Goal: Find specific page/section: Find specific page/section

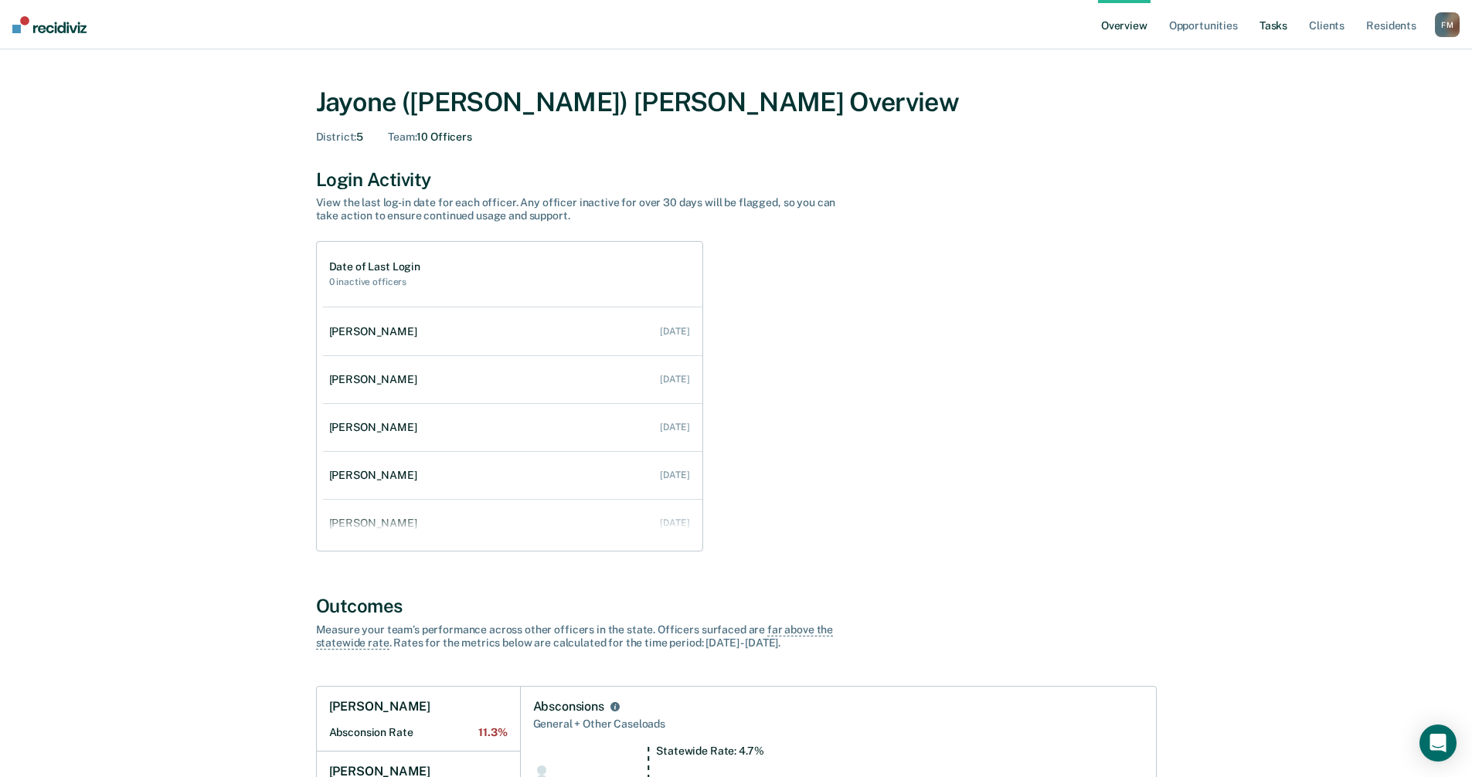
click at [1273, 28] on link "Tasks" at bounding box center [1273, 24] width 34 height 49
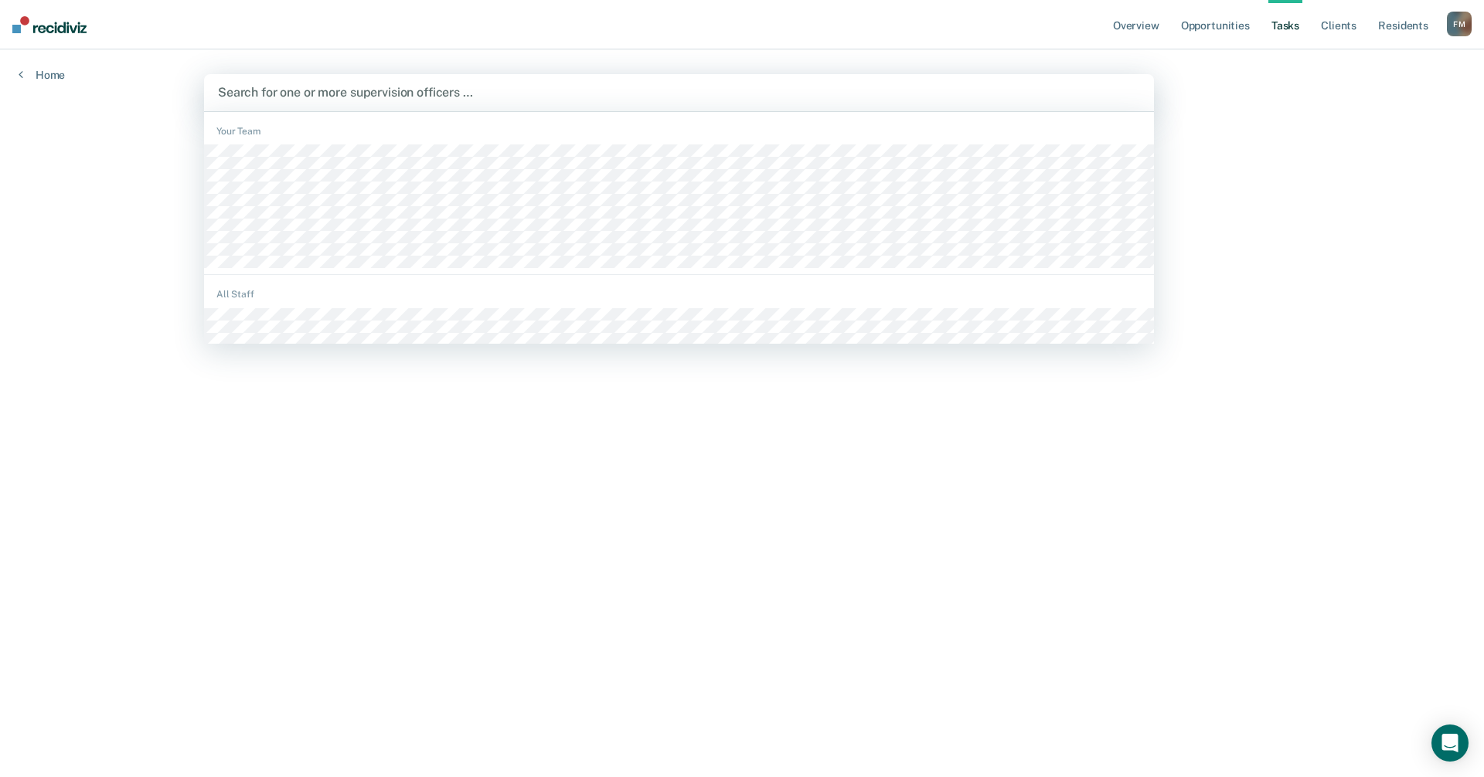
click at [426, 88] on div at bounding box center [679, 92] width 922 height 18
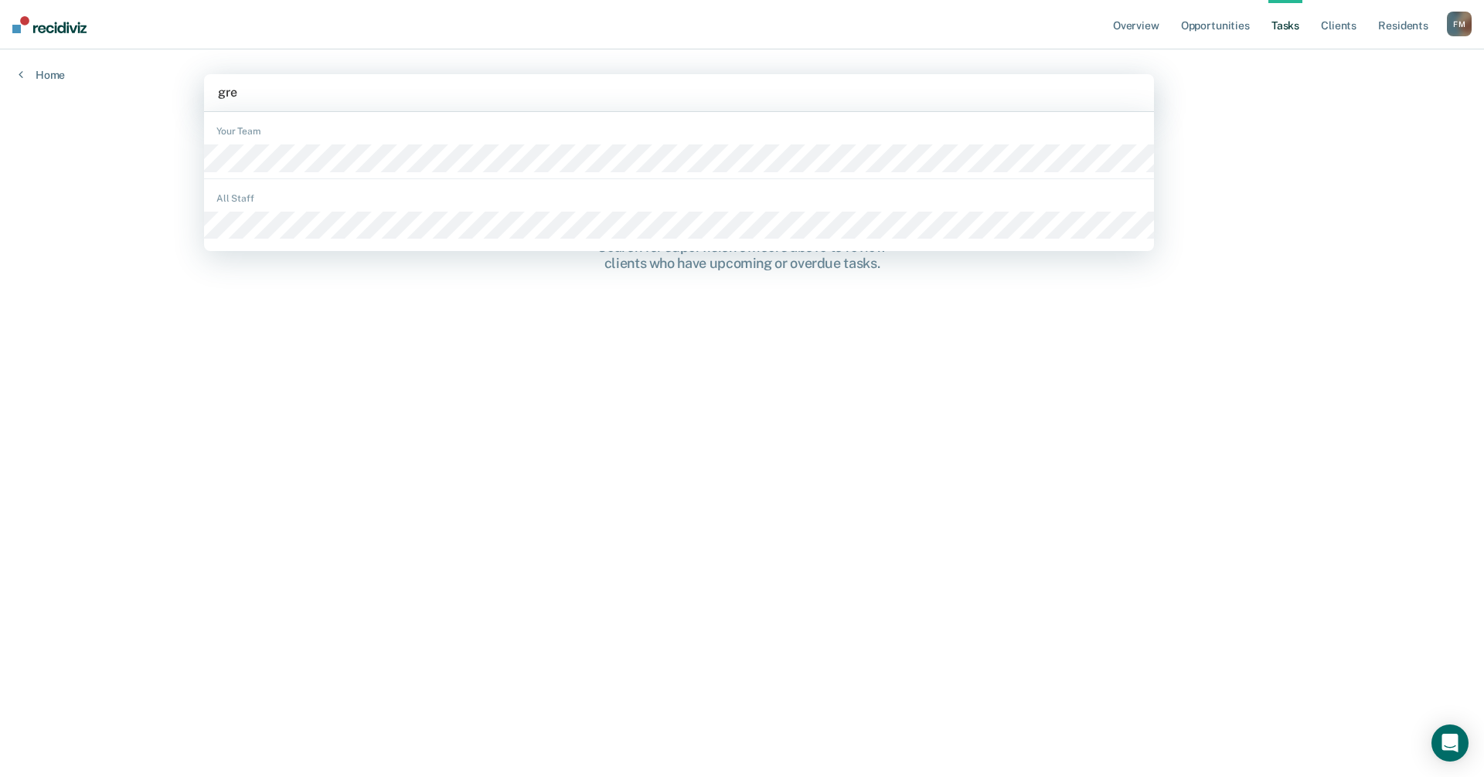
type input "gree"
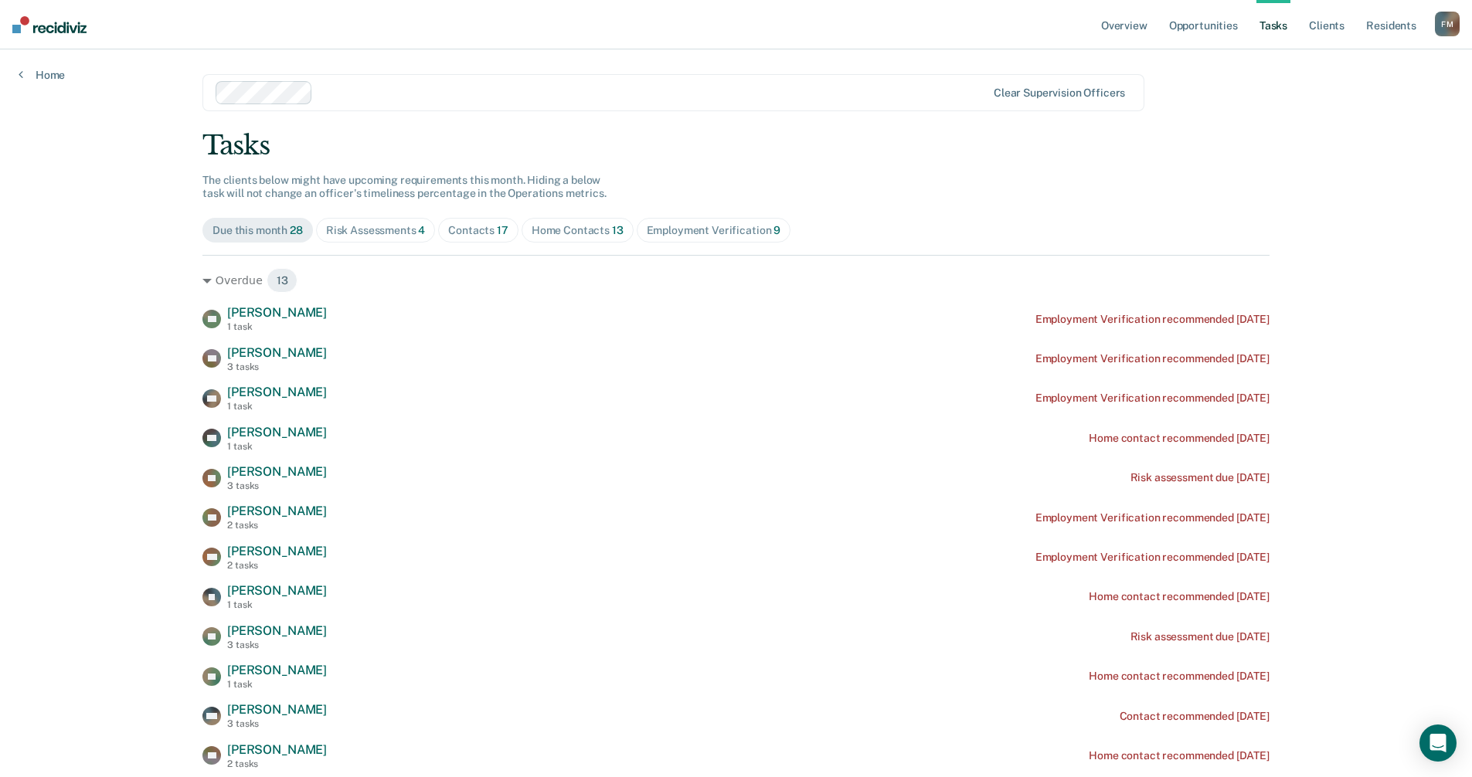
click at [597, 233] on div "Home Contacts 13" at bounding box center [578, 230] width 92 height 13
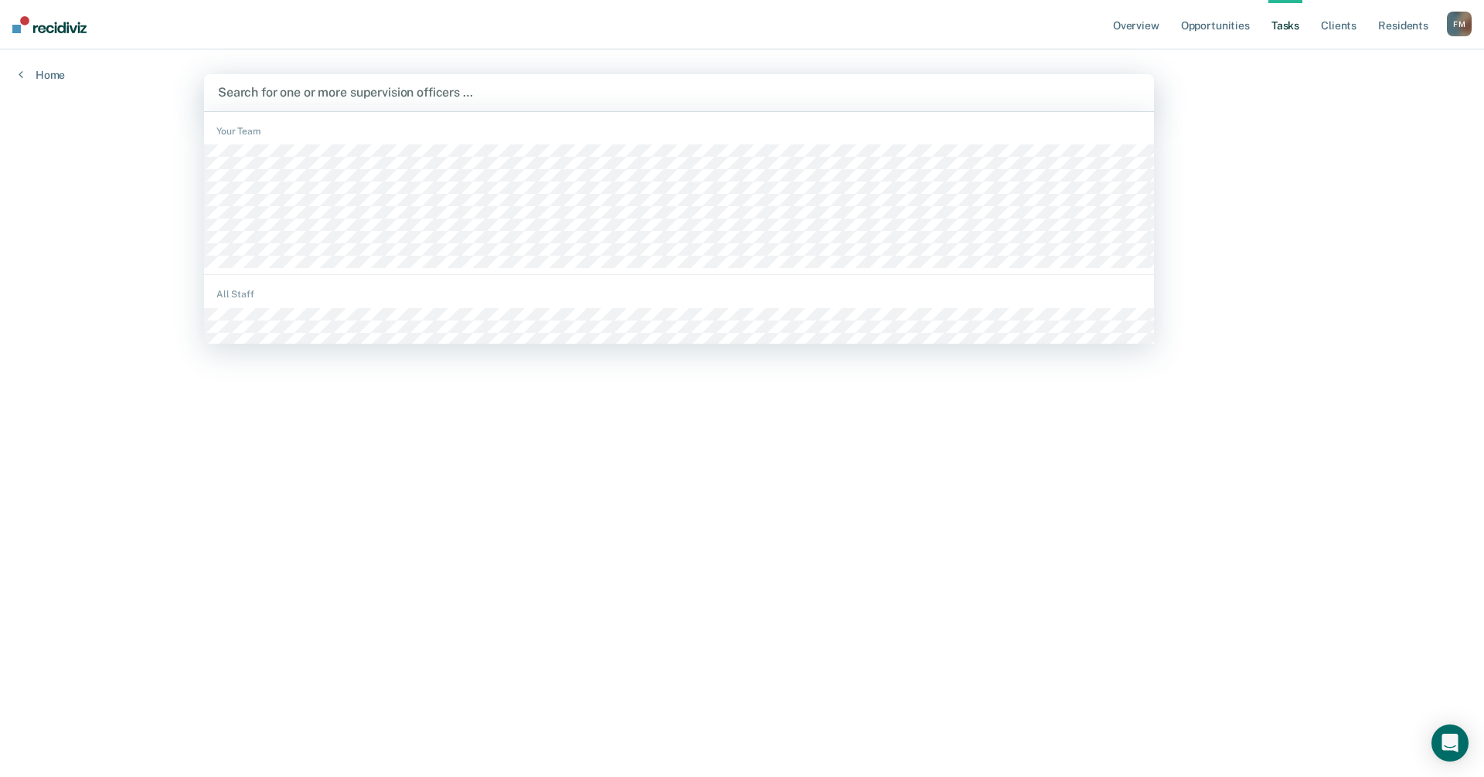
click at [291, 96] on div at bounding box center [679, 92] width 922 height 18
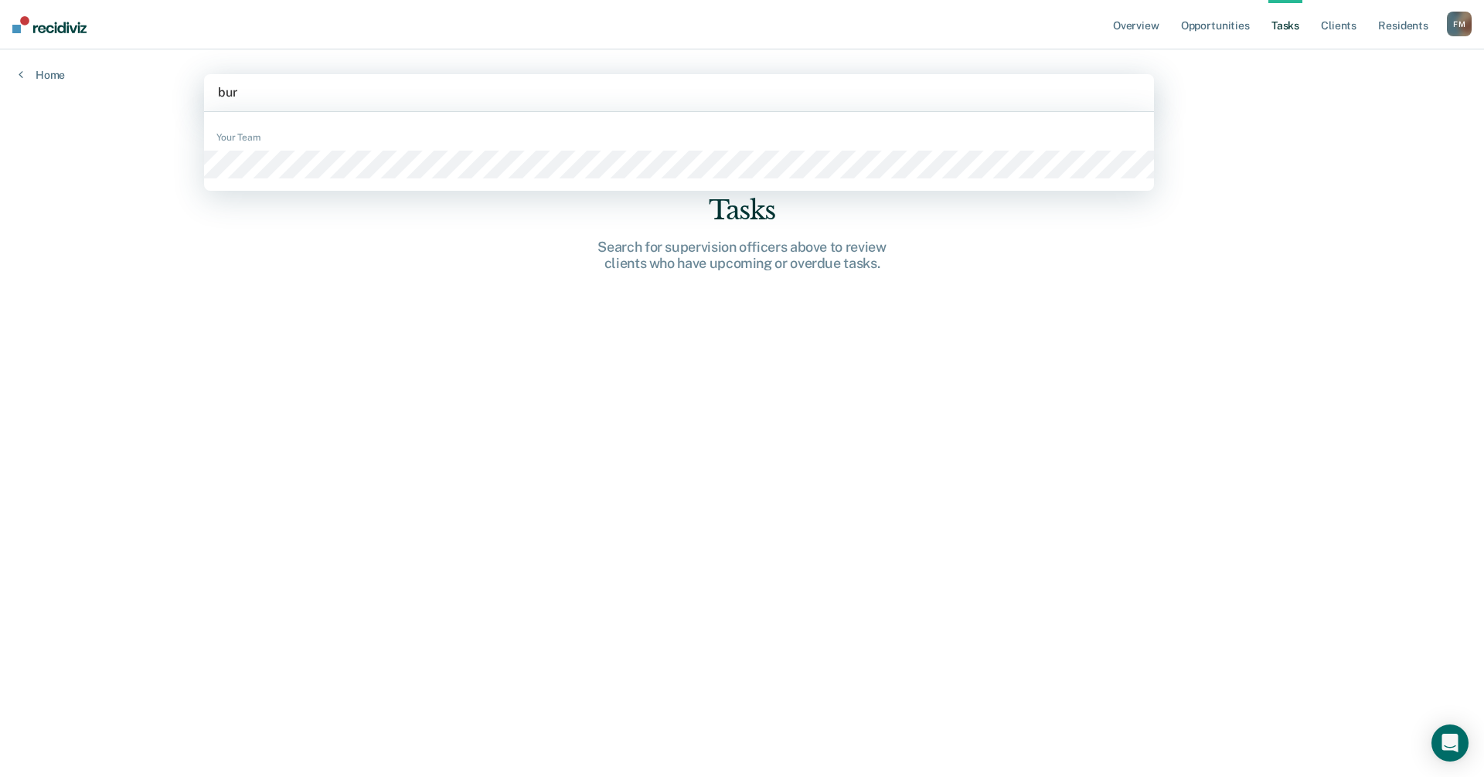
type input "burg"
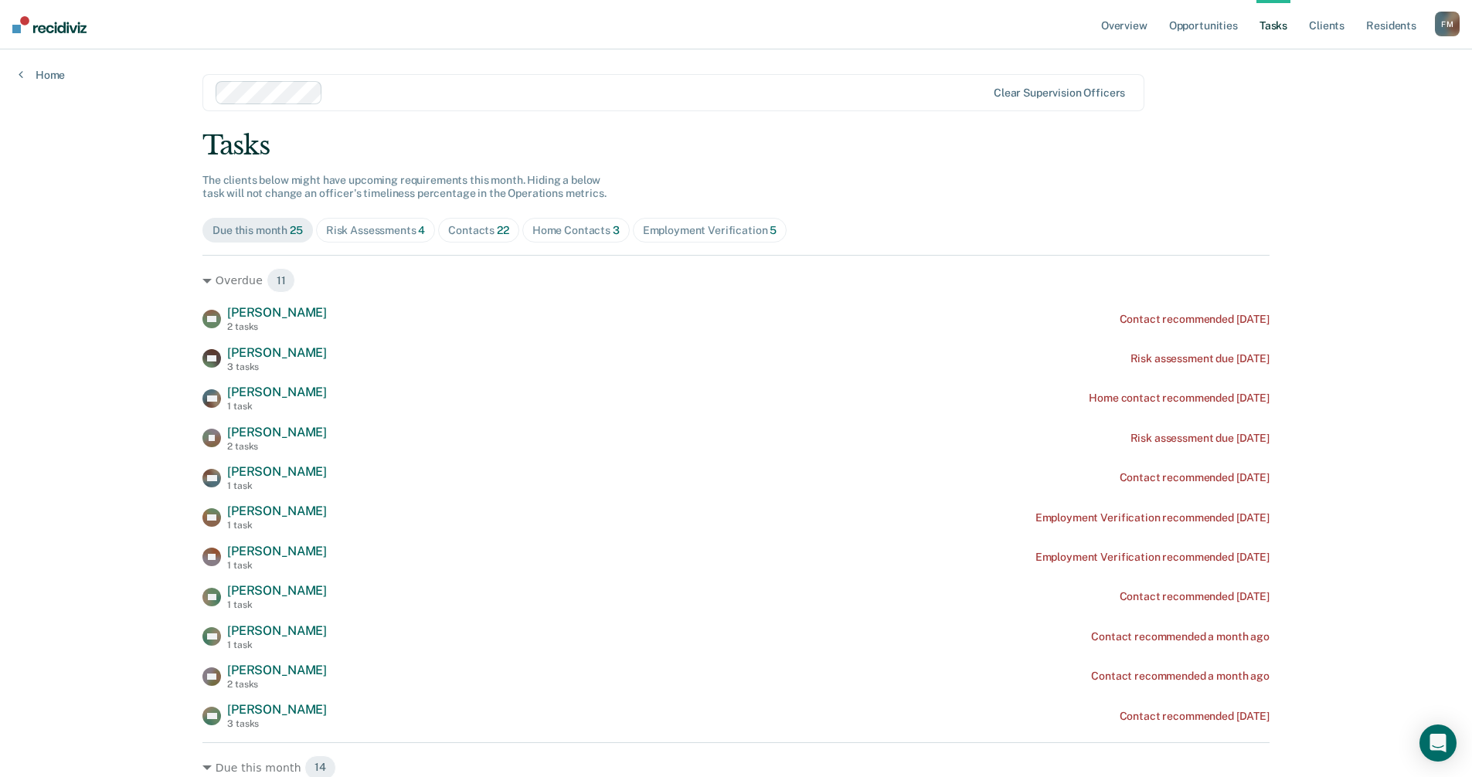
click at [573, 233] on div "Home Contacts 3" at bounding box center [575, 230] width 87 height 13
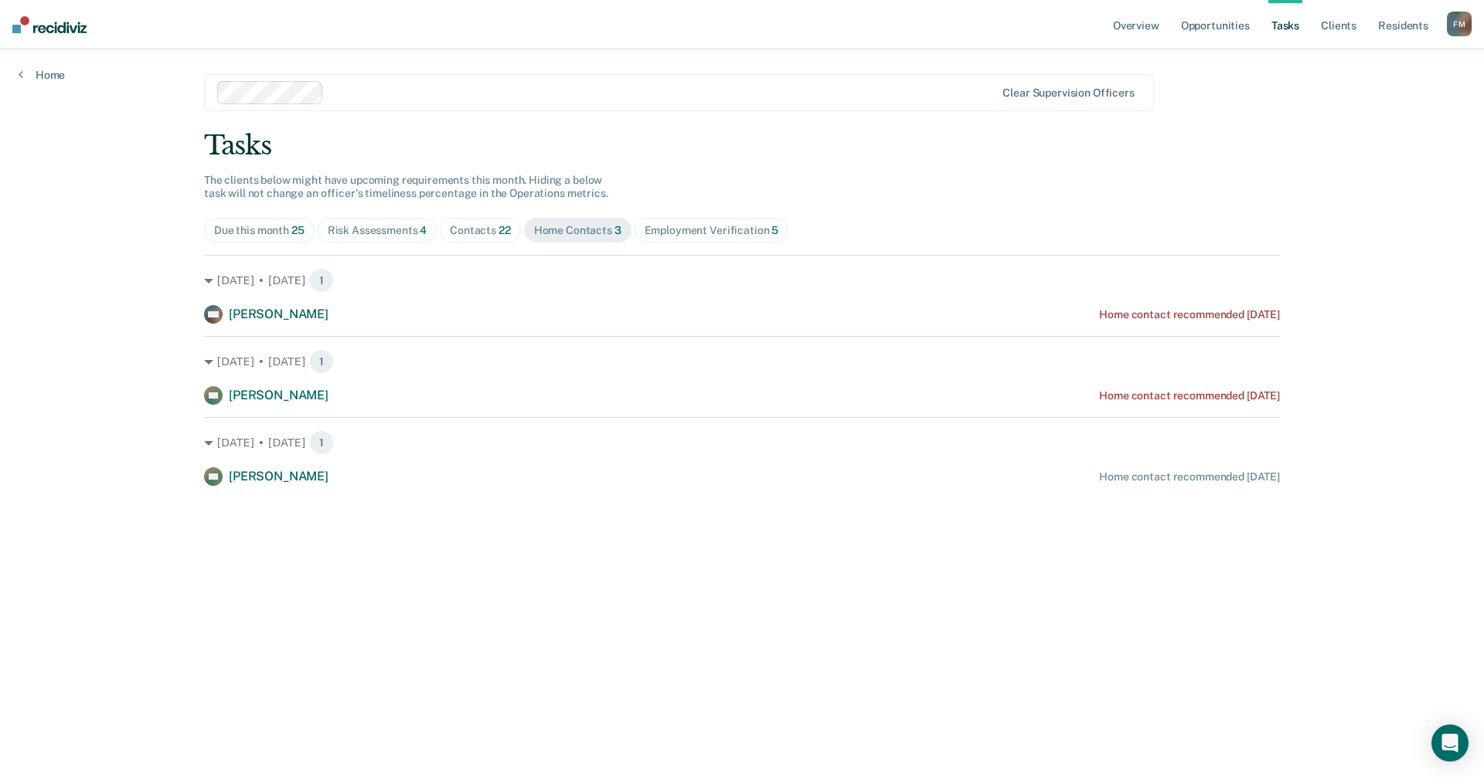
click at [1292, 29] on link "Tasks" at bounding box center [1285, 24] width 34 height 49
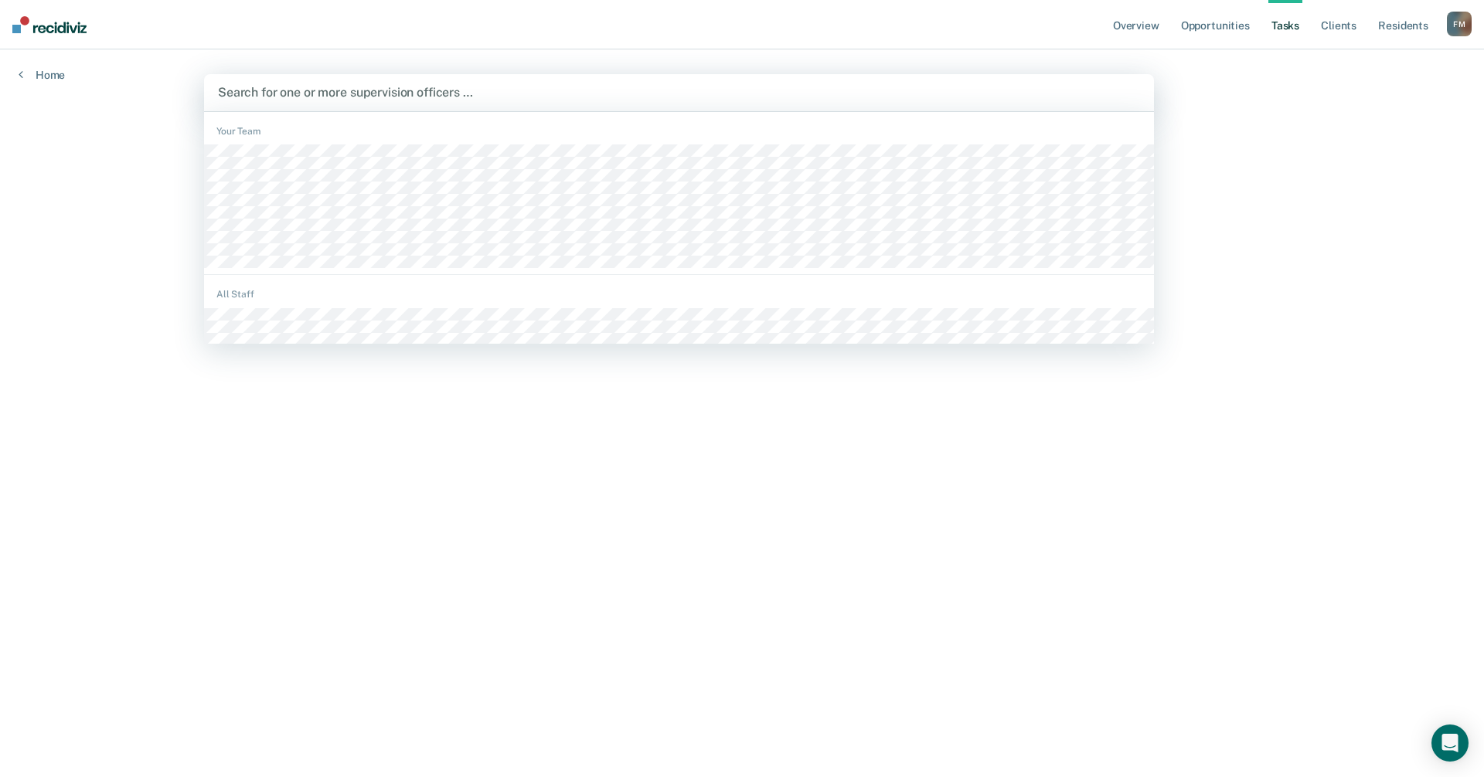
click at [307, 96] on div at bounding box center [679, 92] width 922 height 18
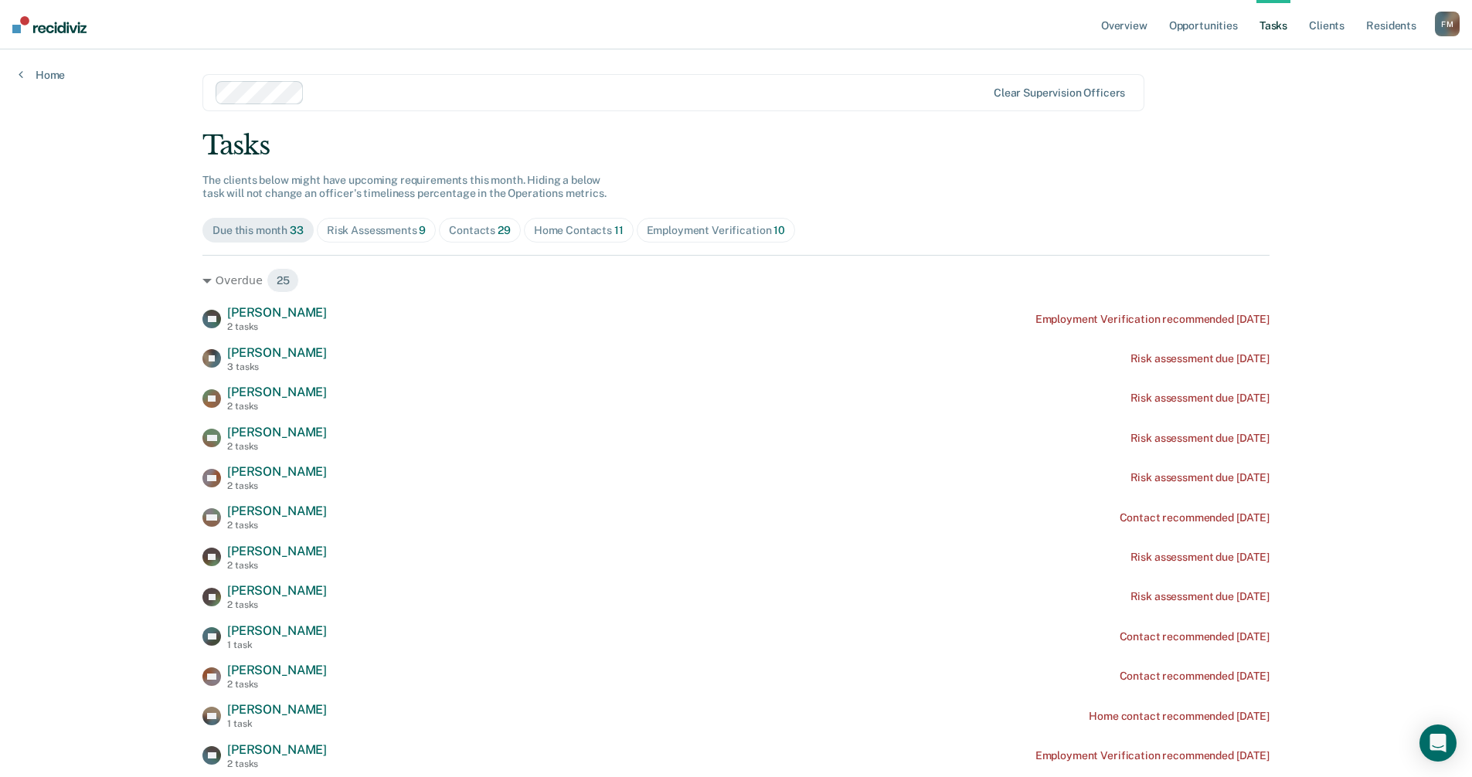
scroll to position [77, 0]
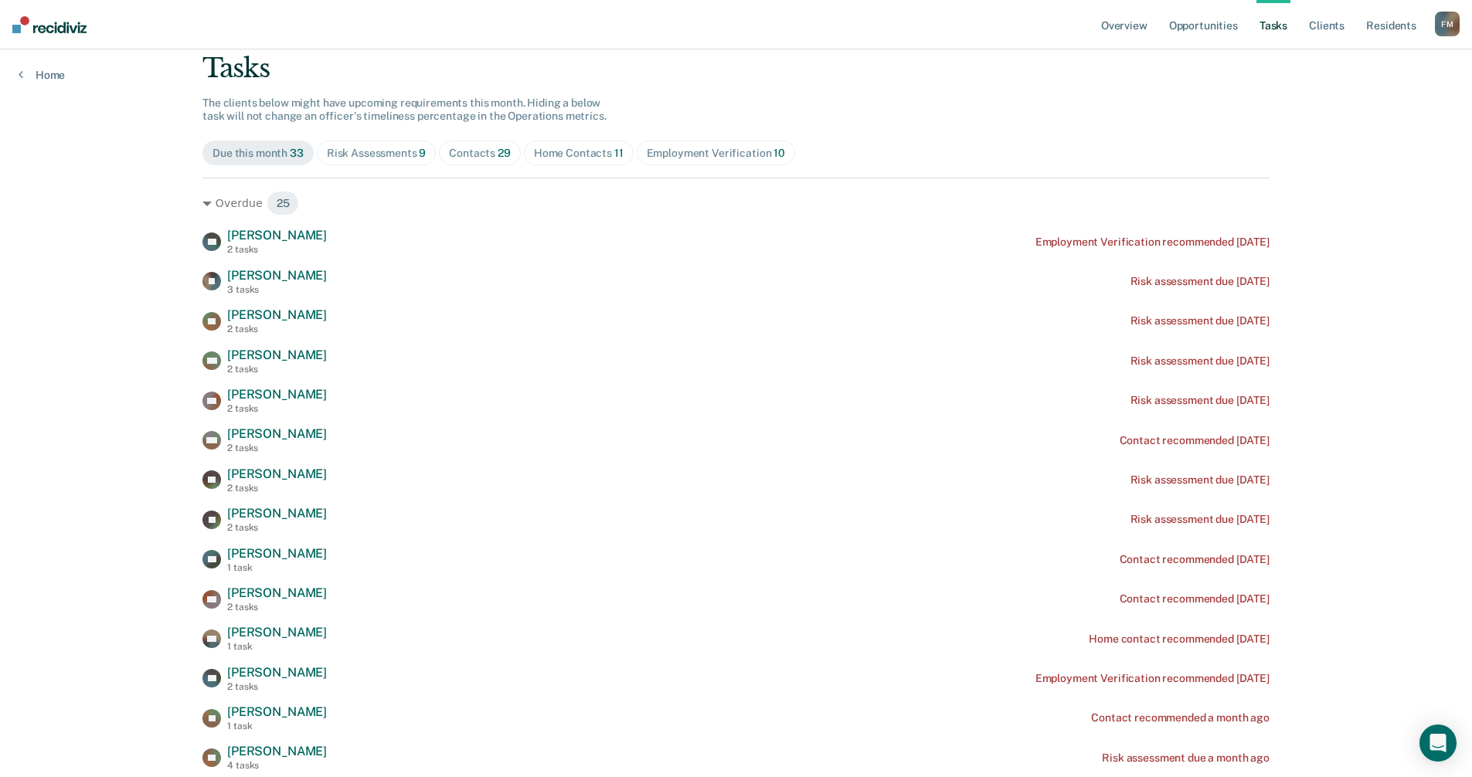
click at [554, 150] on div "Home Contacts 11" at bounding box center [579, 153] width 90 height 13
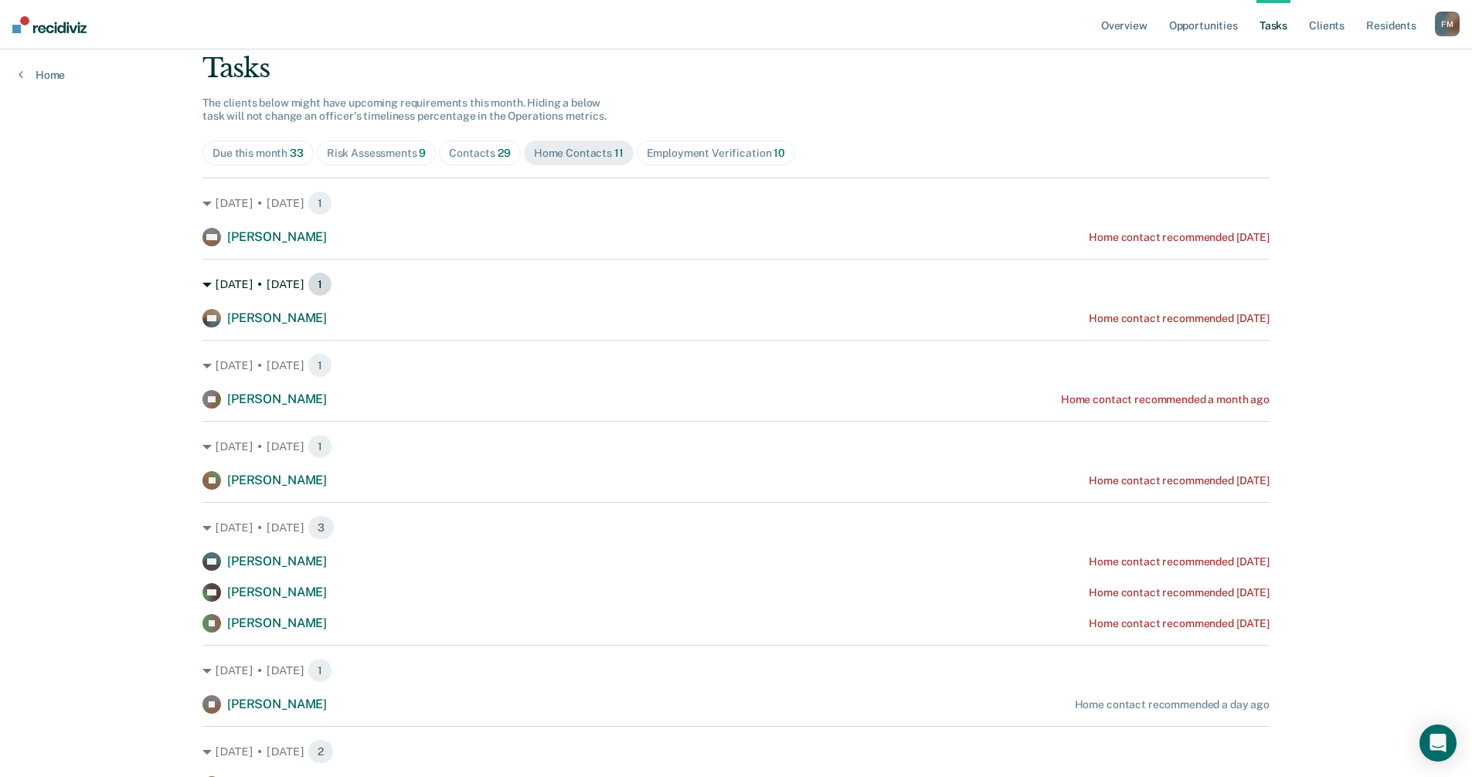
scroll to position [0, 0]
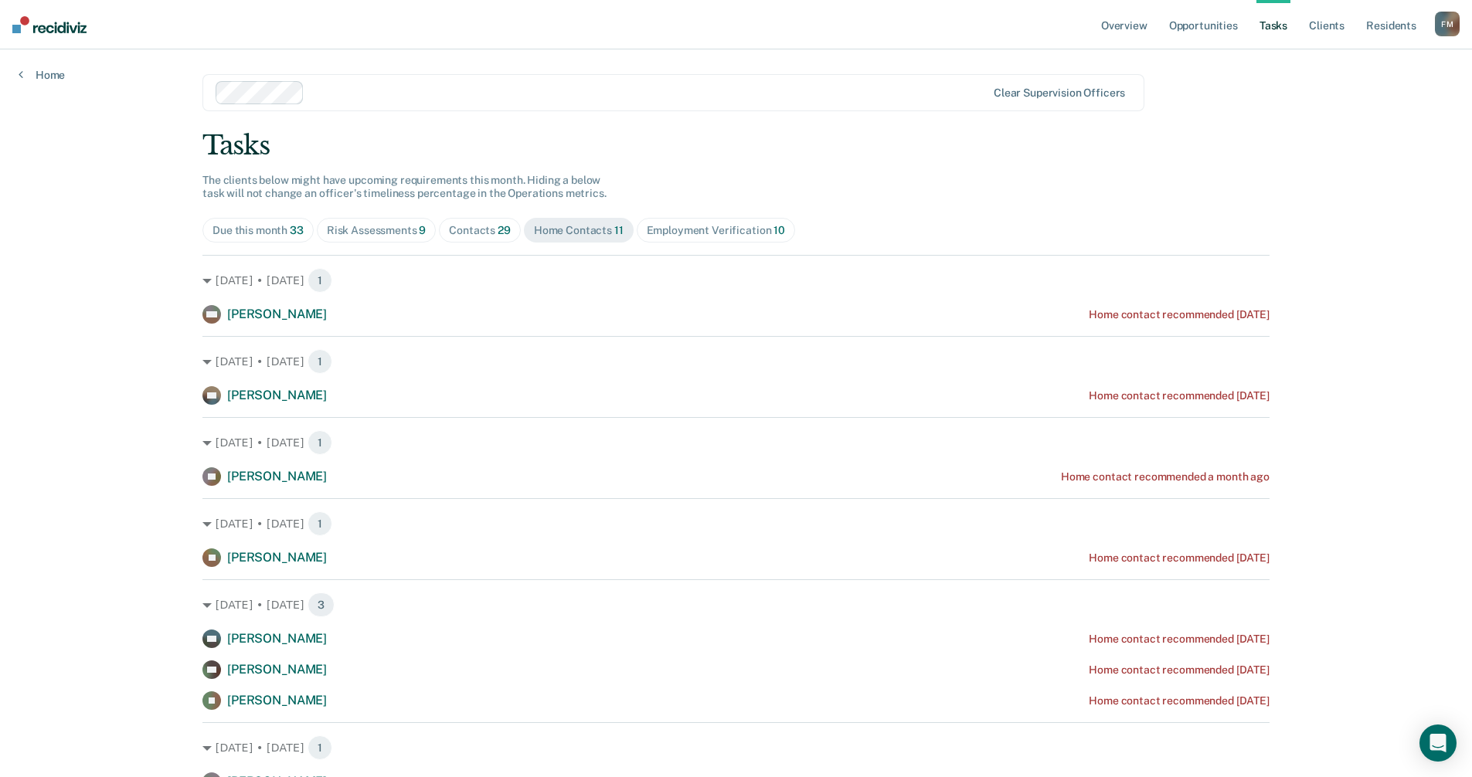
click at [462, 229] on div "Contacts 29" at bounding box center [480, 230] width 62 height 13
